Goal: Task Accomplishment & Management: Manage account settings

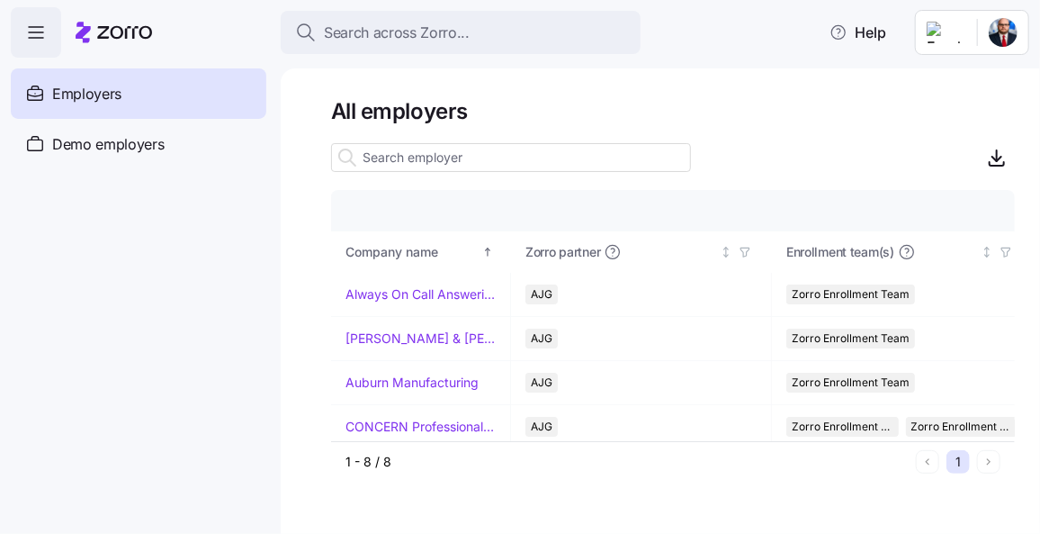
click at [32, 26] on icon "button" at bounding box center [36, 33] width 22 height 22
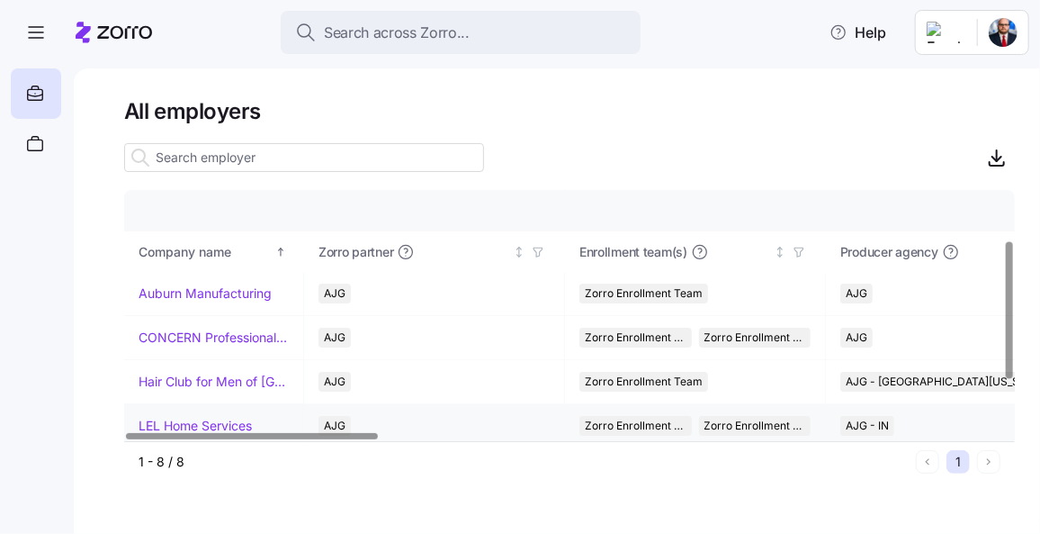
scroll to position [180, 0]
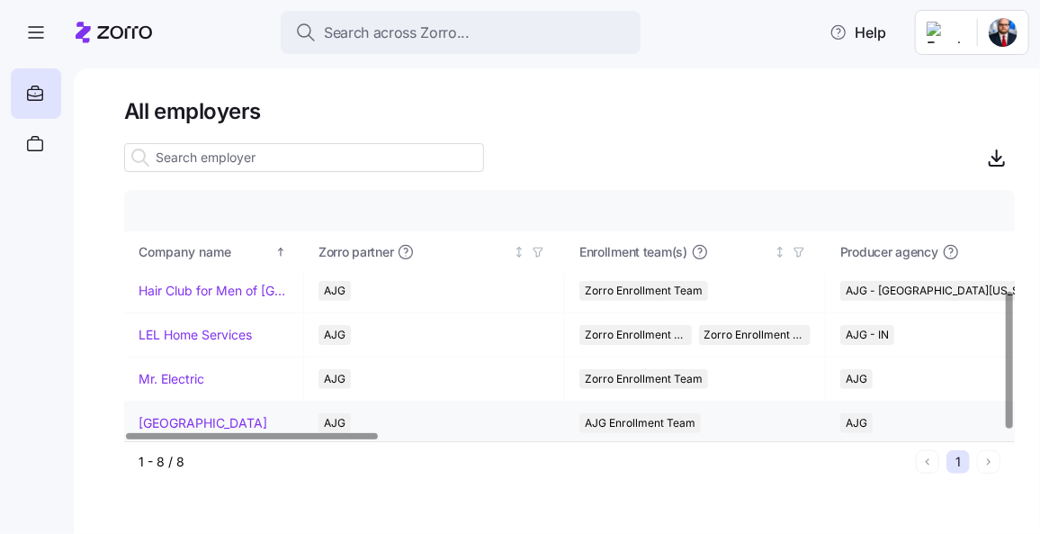
click at [211, 419] on link "[GEOGRAPHIC_DATA]" at bounding box center [203, 423] width 129 height 18
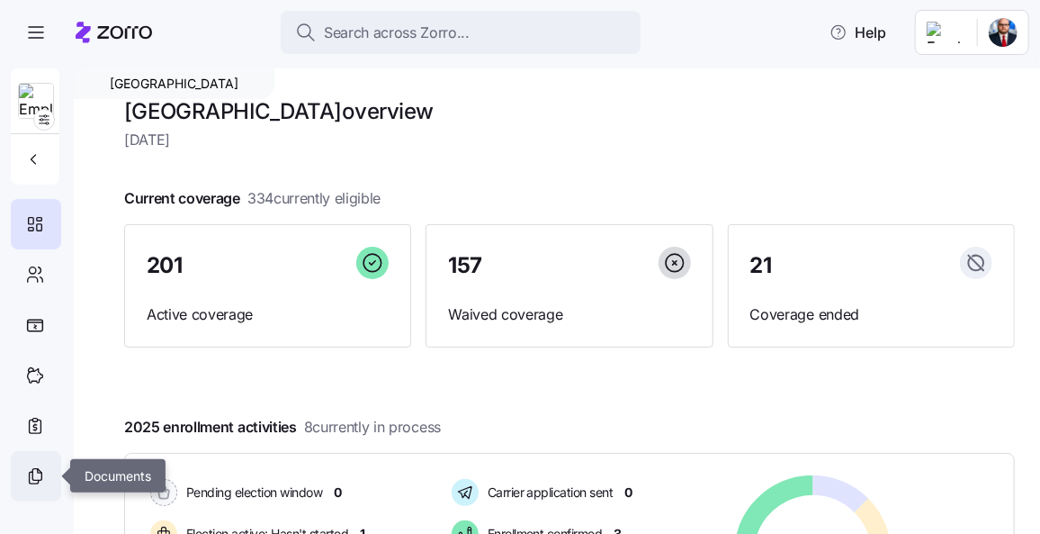
click at [42, 473] on icon at bounding box center [35, 476] width 20 height 22
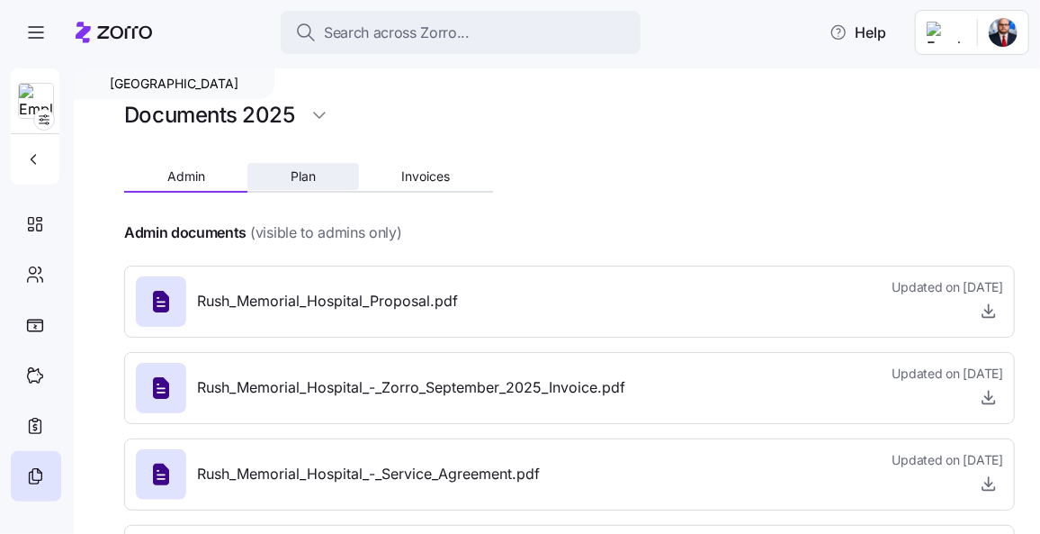
click at [293, 167] on button "Plan" at bounding box center [303, 176] width 111 height 27
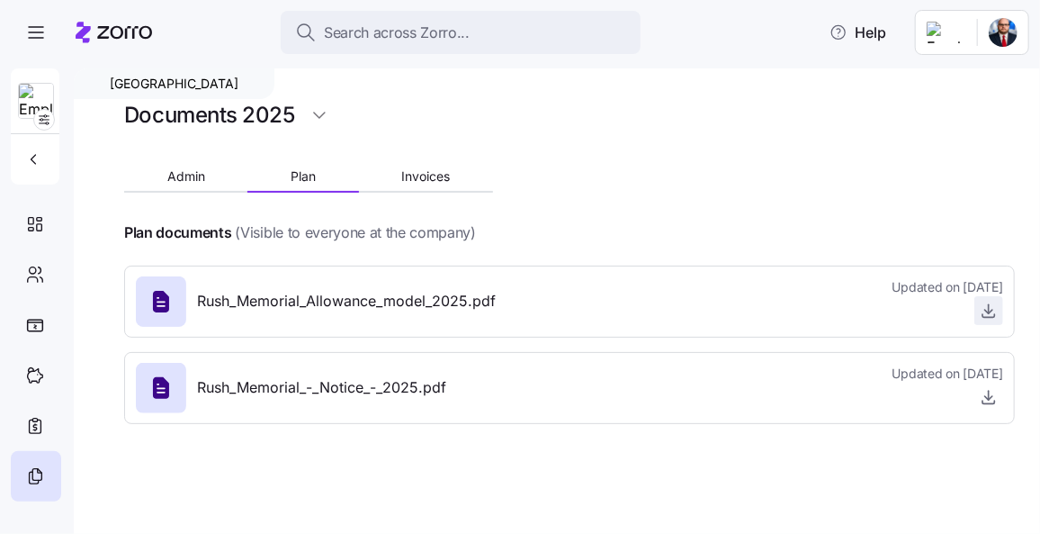
click at [988, 310] on icon "button" at bounding box center [989, 311] width 18 height 18
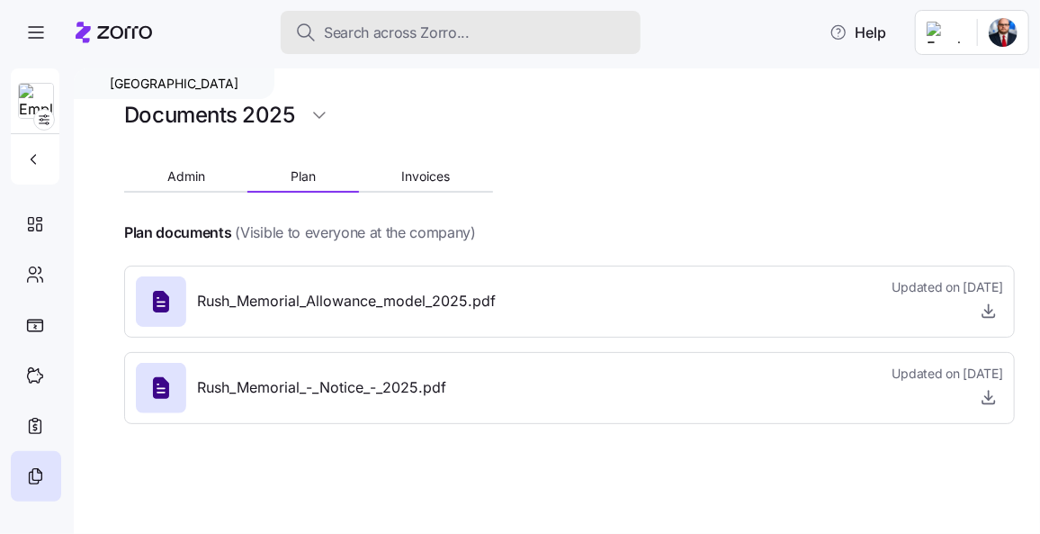
click at [335, 32] on span "Search across Zorro..." at bounding box center [397, 33] width 146 height 23
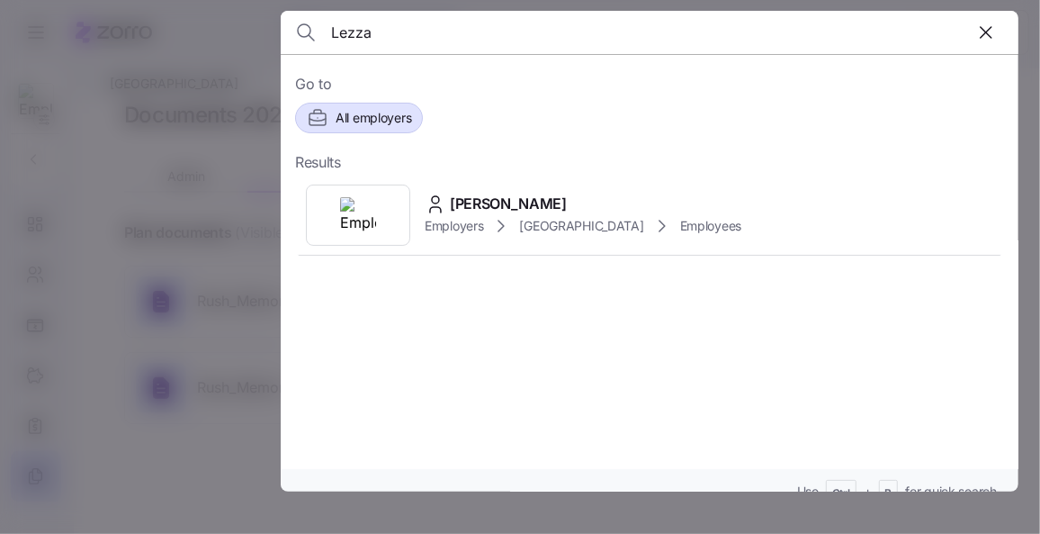
type input "Lezza"
click at [394, 120] on span "All employers" at bounding box center [374, 118] width 76 height 18
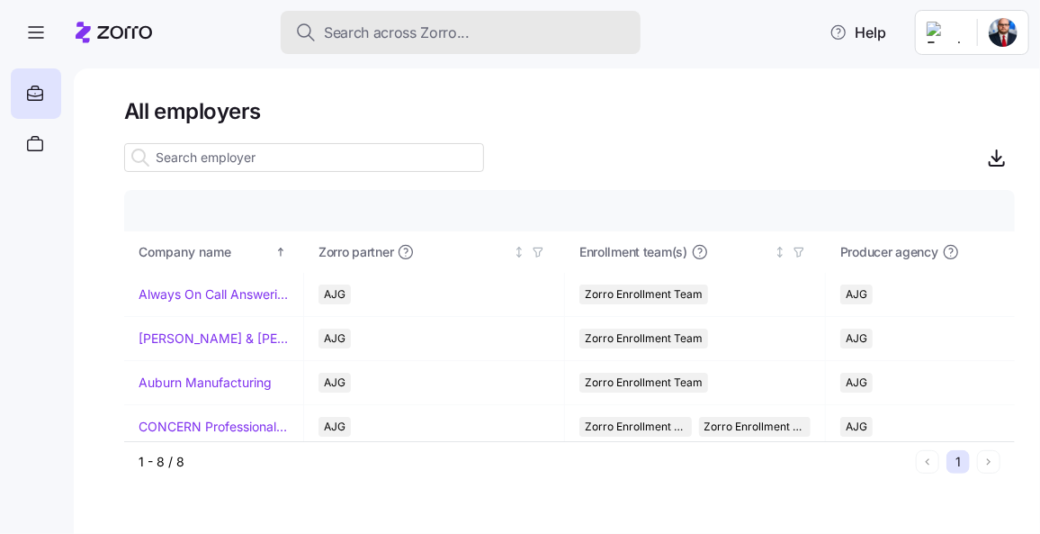
click at [426, 43] on button "Search across Zorro..." at bounding box center [461, 32] width 360 height 43
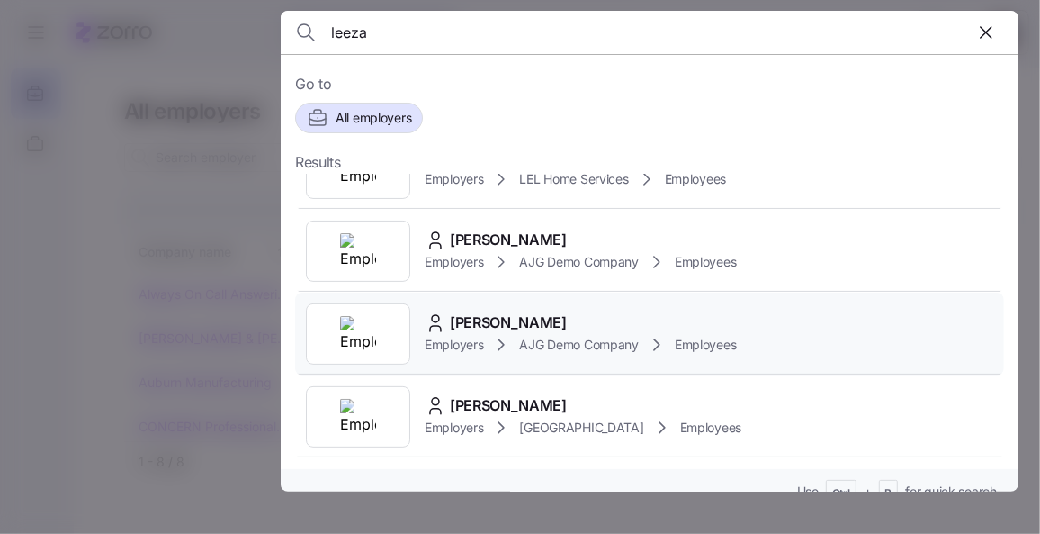
scroll to position [81, 0]
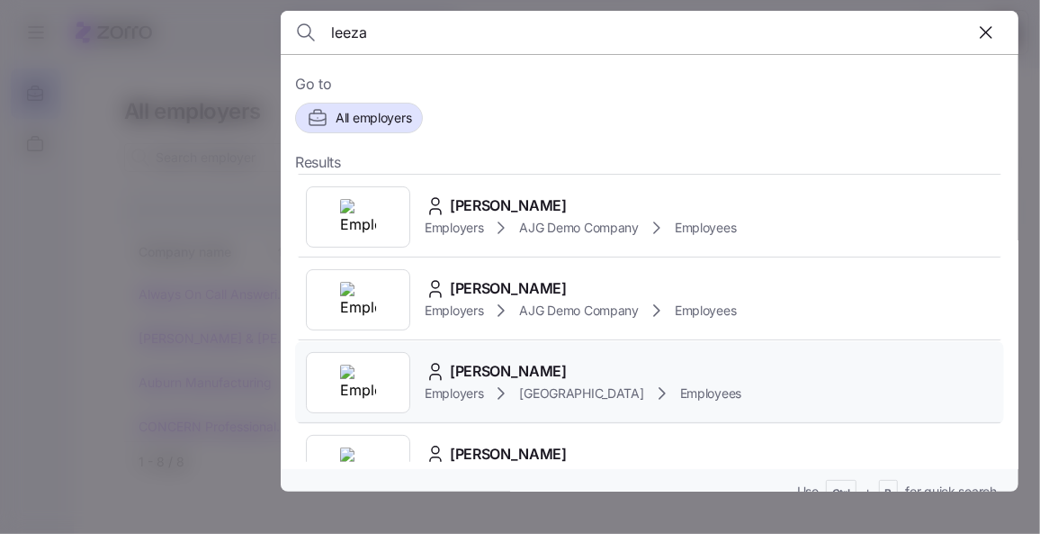
type input "leeza"
click at [507, 361] on span "[PERSON_NAME]" at bounding box center [508, 371] width 117 height 23
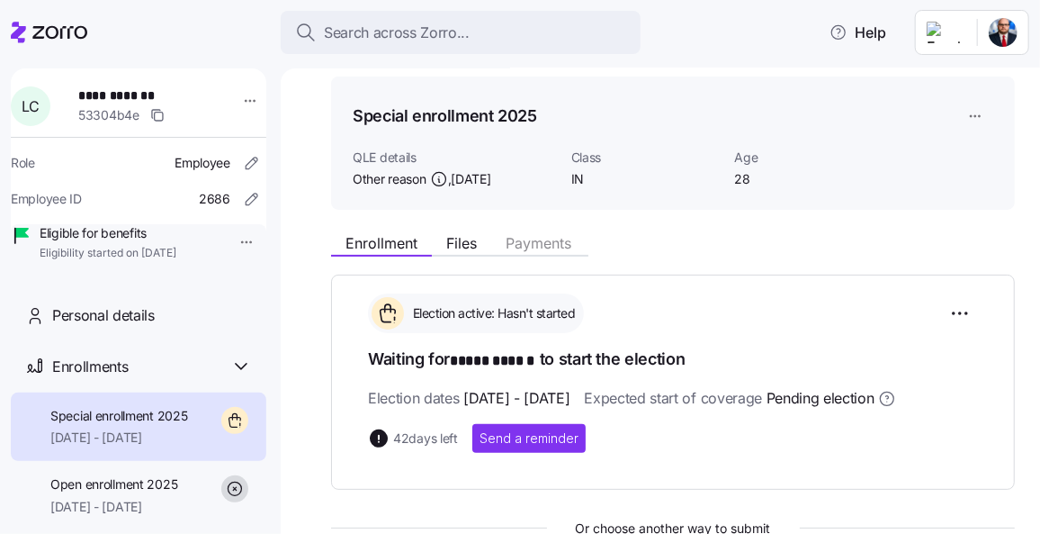
scroll to position [163, 0]
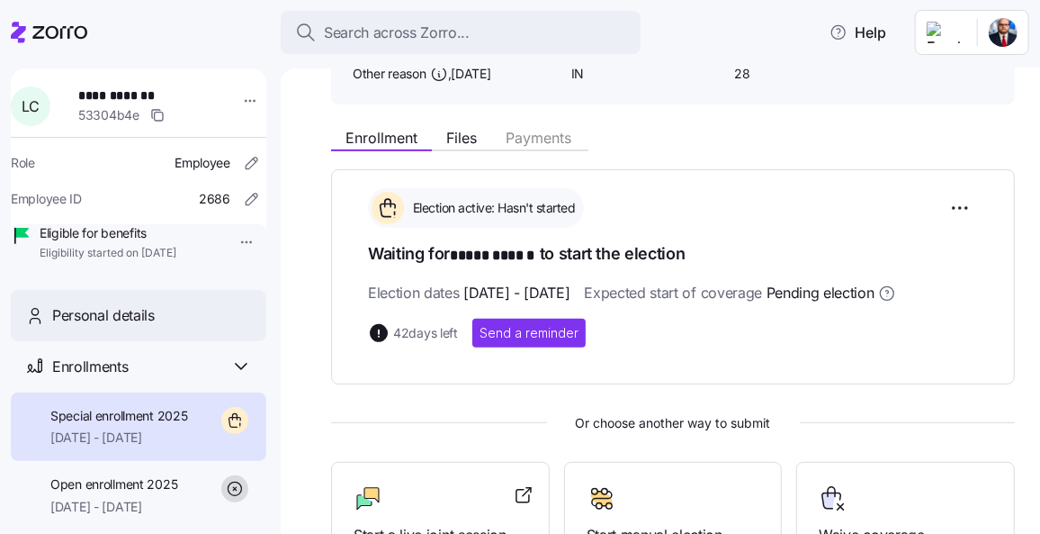
click at [124, 327] on span "Personal details" at bounding box center [103, 315] width 103 height 23
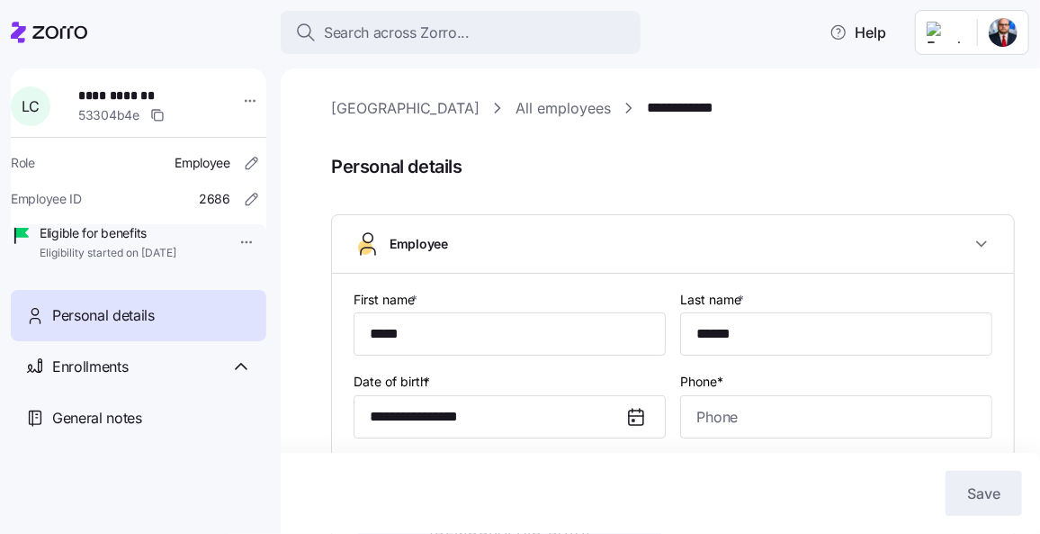
type input "IN"
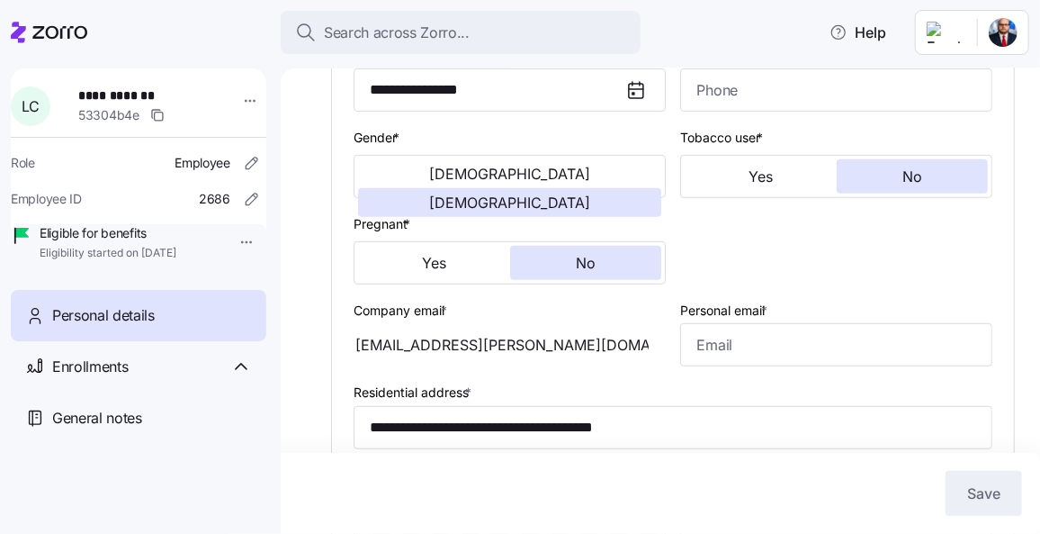
scroll to position [491, 0]
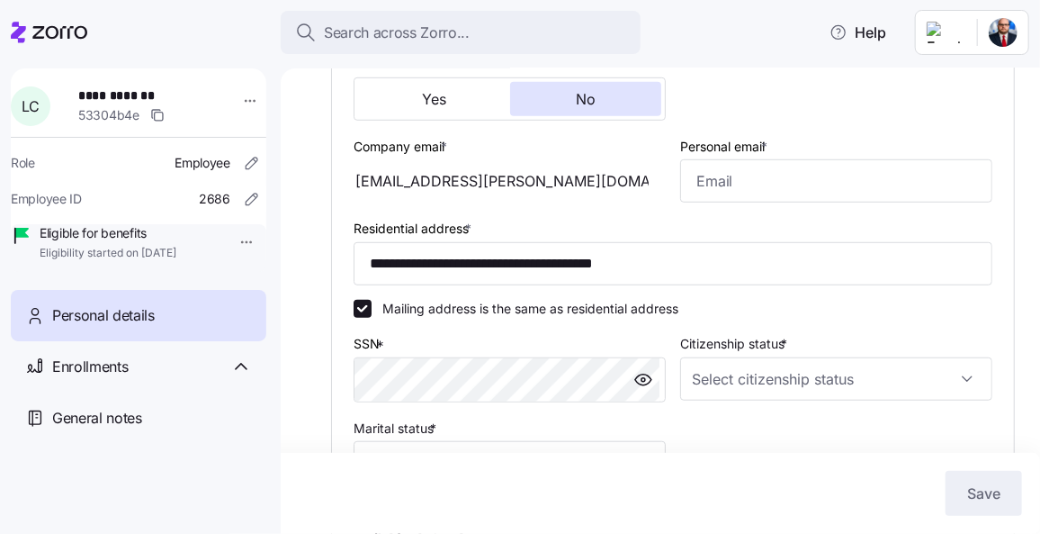
drag, startPoint x: 588, startPoint y: 192, endPoint x: 451, endPoint y: 187, distance: 136.9
click at [451, 187] on div "[EMAIL_ADDRESS][PERSON_NAME][DOMAIN_NAME]" at bounding box center [510, 180] width 312 height 43
drag, startPoint x: 451, startPoint y: 187, endPoint x: 406, endPoint y: 184, distance: 45.1
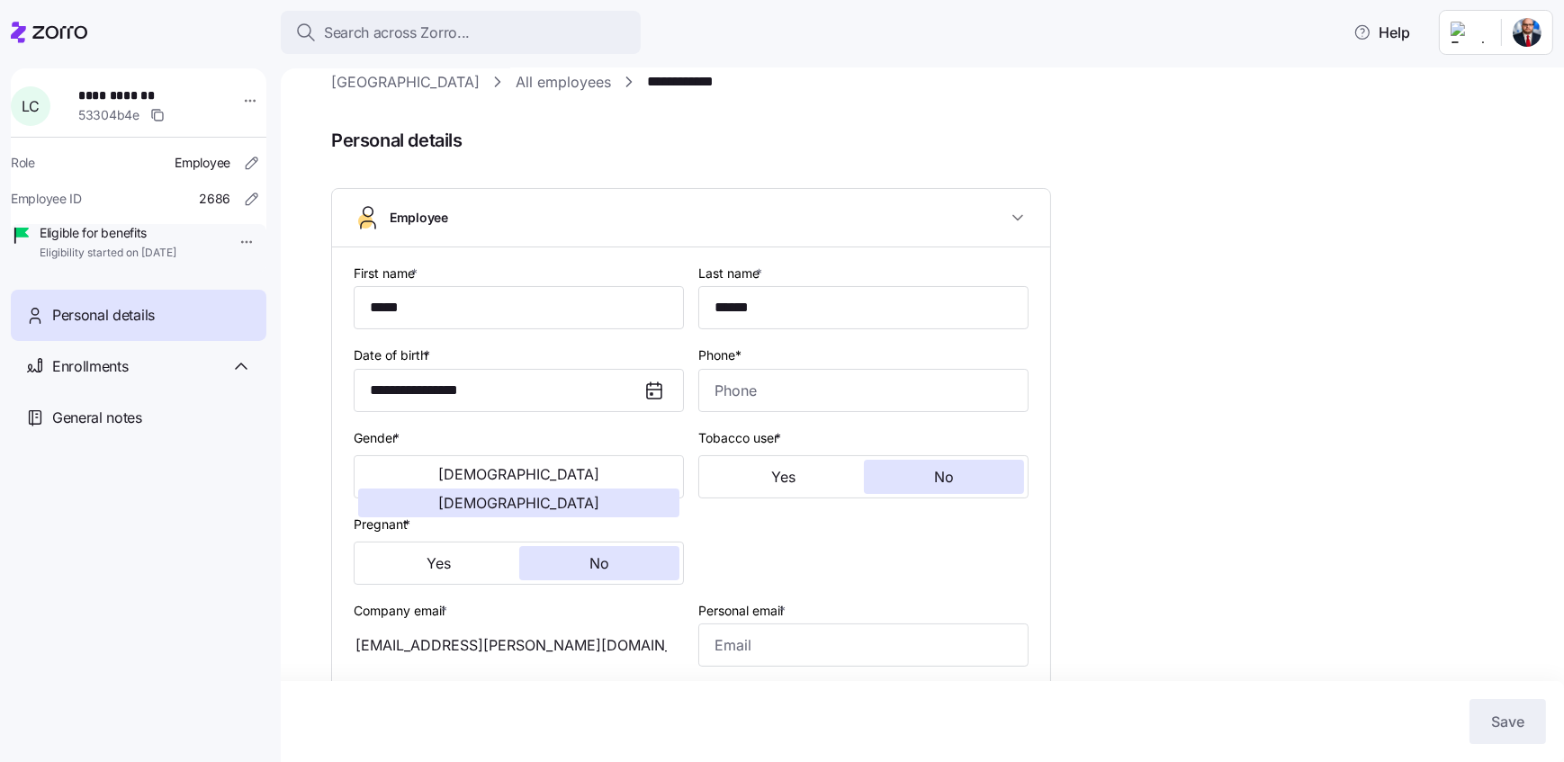
scroll to position [0, 0]
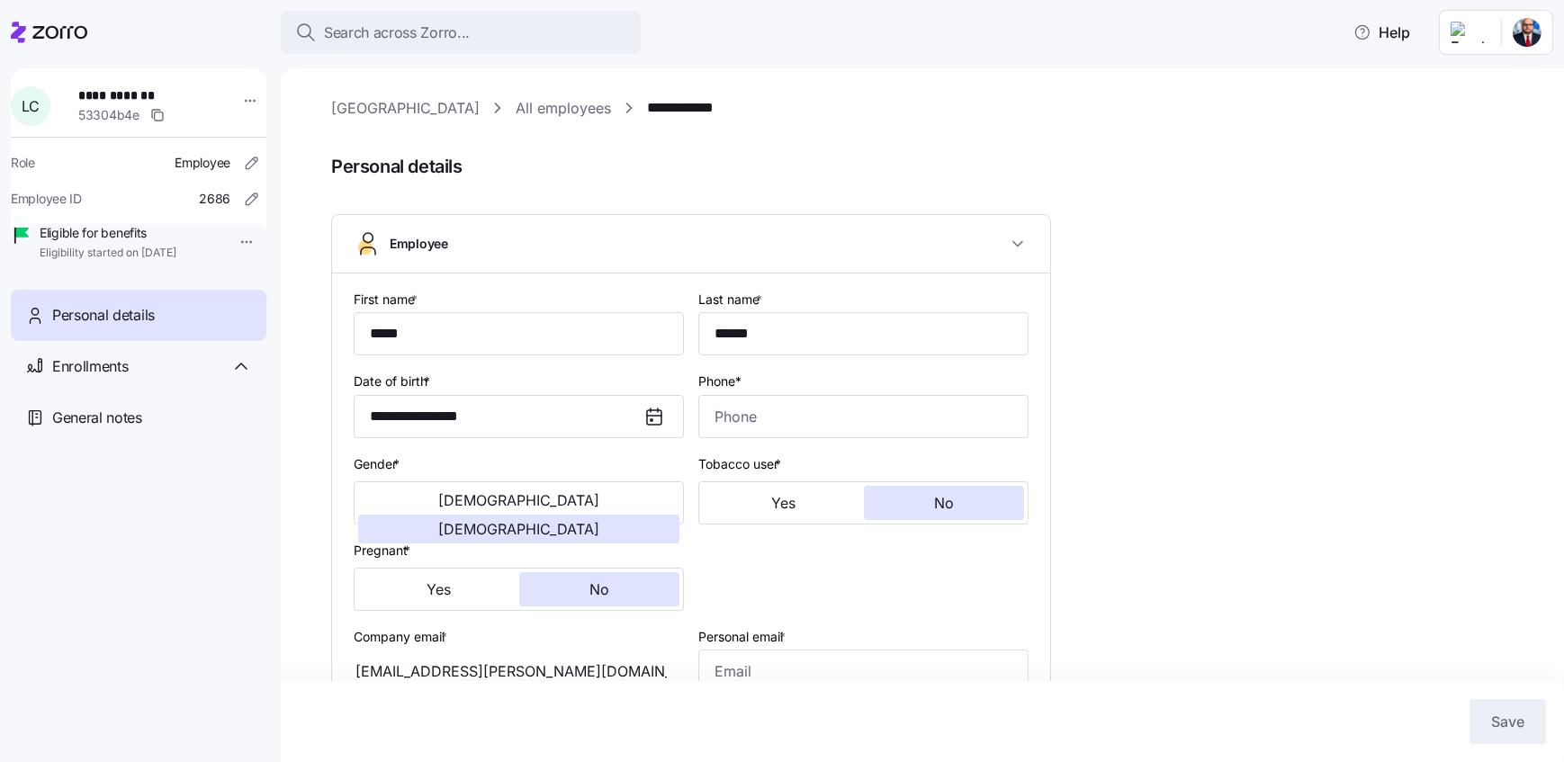
click at [413, 108] on link "[GEOGRAPHIC_DATA]" at bounding box center [405, 108] width 149 height 23
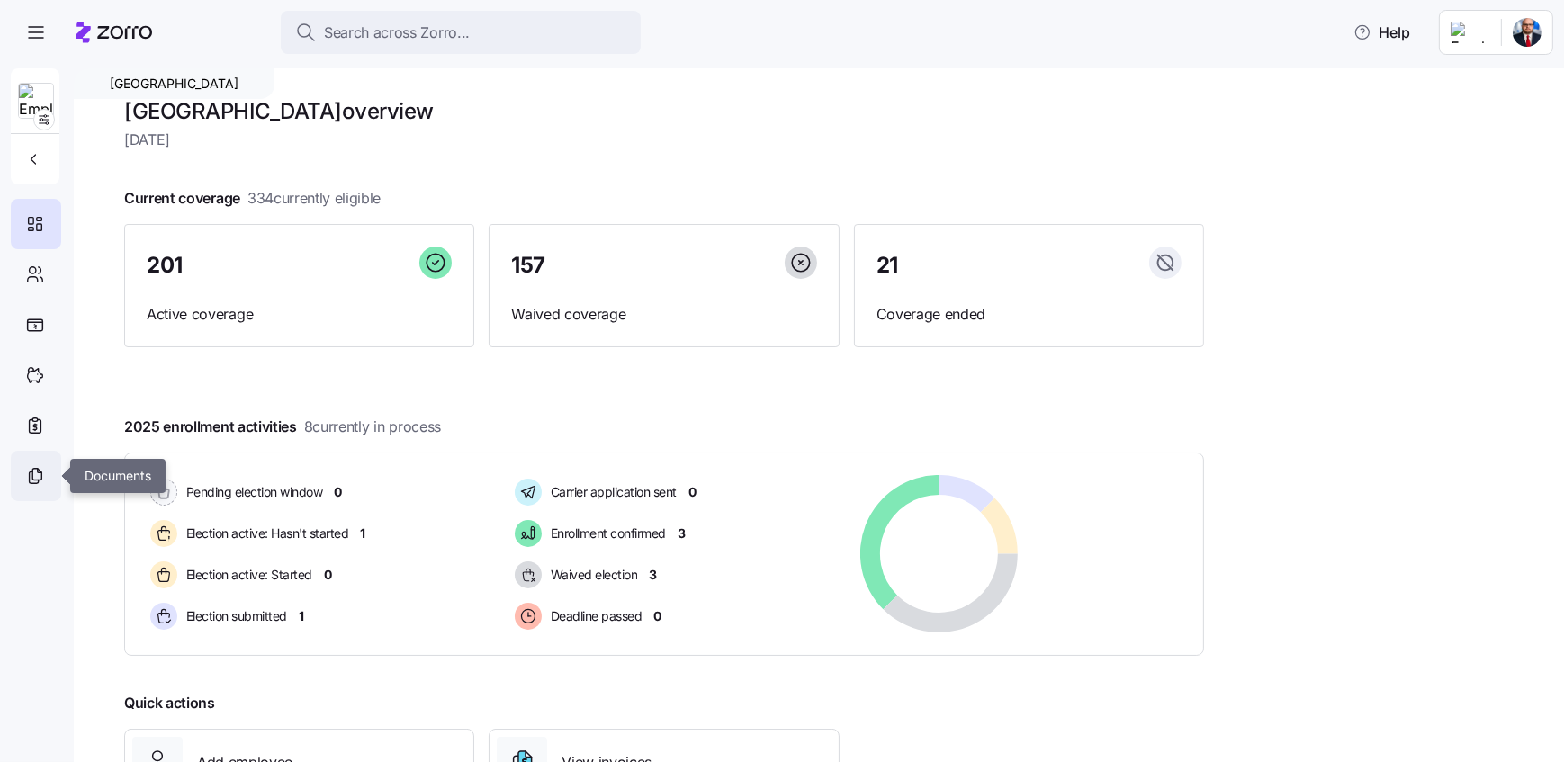
click at [32, 472] on icon at bounding box center [34, 478] width 9 height 12
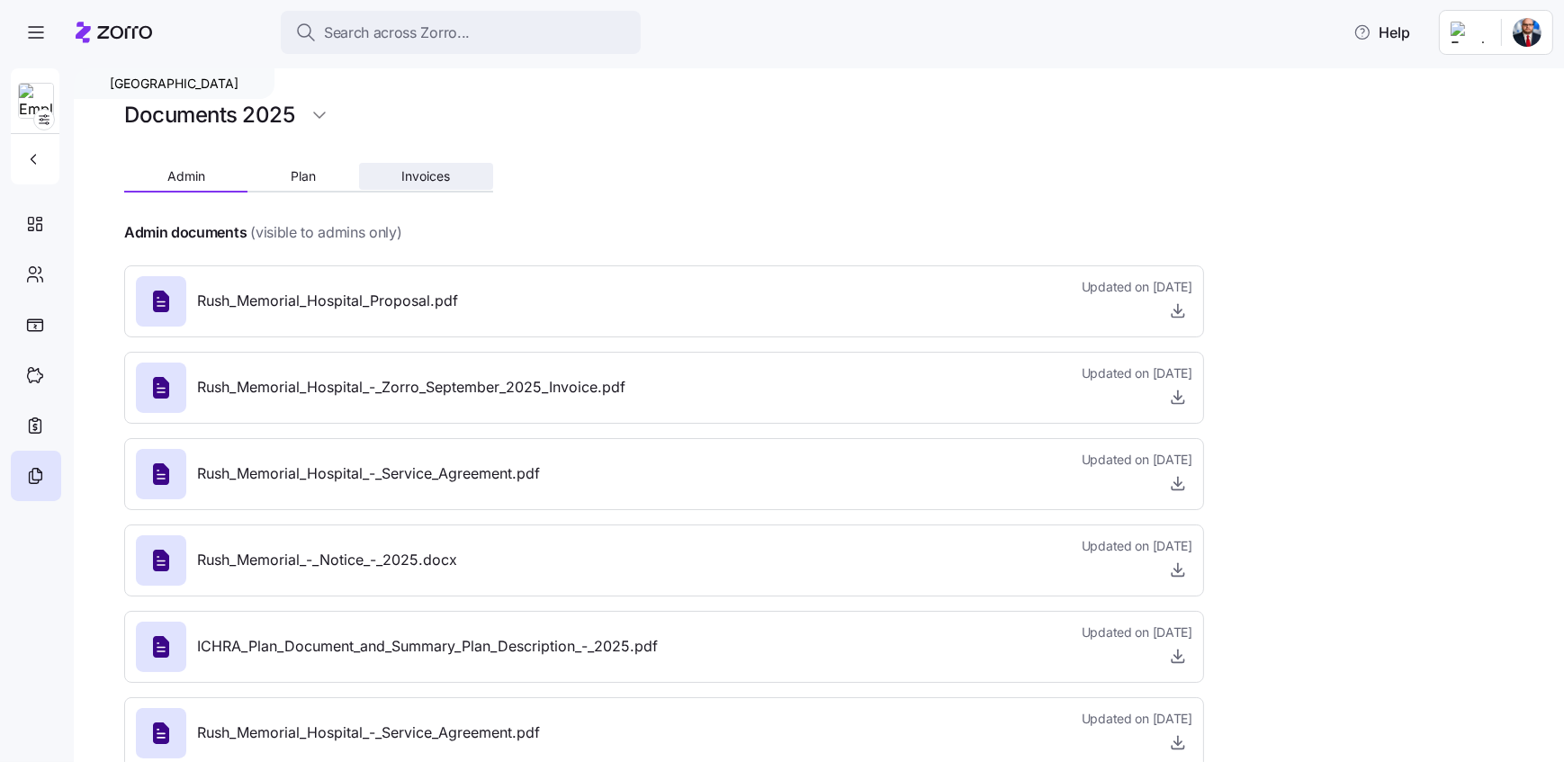
click at [434, 185] on button "Invoices" at bounding box center [426, 176] width 134 height 27
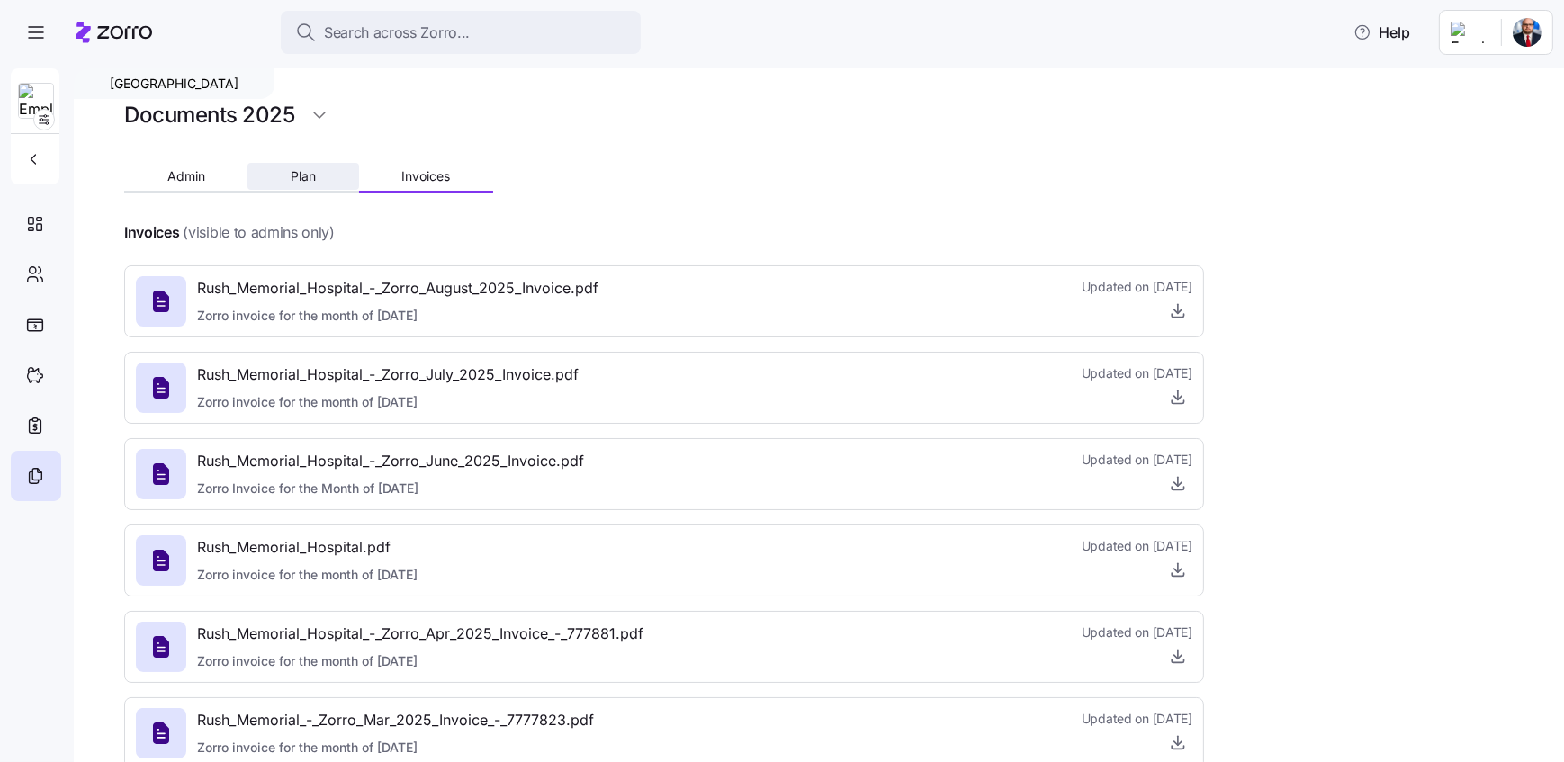
click at [337, 180] on button "Plan" at bounding box center [303, 176] width 111 height 27
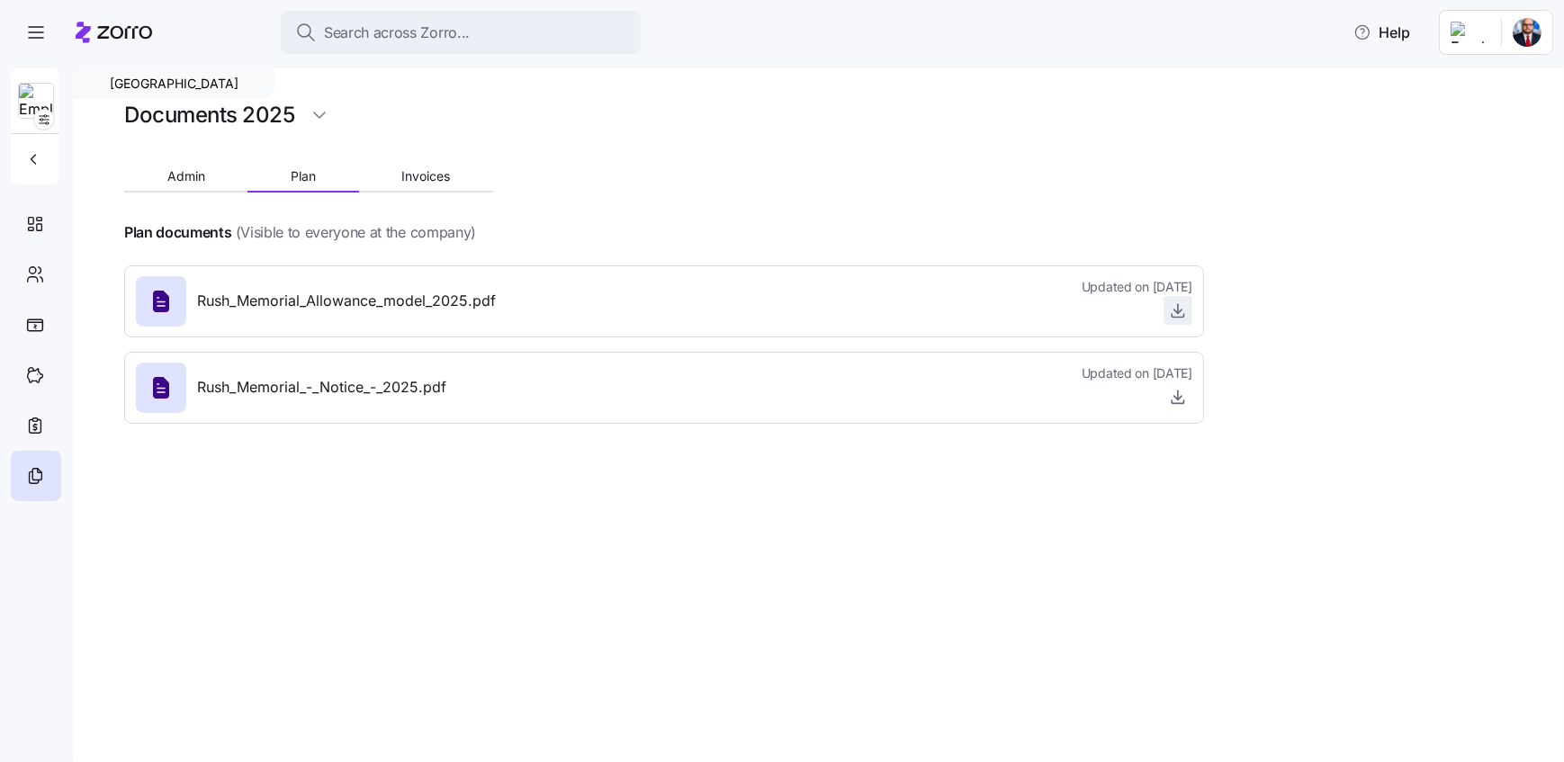
click at [1040, 309] on icon "button" at bounding box center [1178, 311] width 18 height 18
click at [541, 533] on div "[GEOGRAPHIC_DATA] Documents 2025 Admin Plan Invoices Plan documents (Visible to…" at bounding box center [819, 415] width 1490 height 694
